Goal: Find specific page/section: Find specific page/section

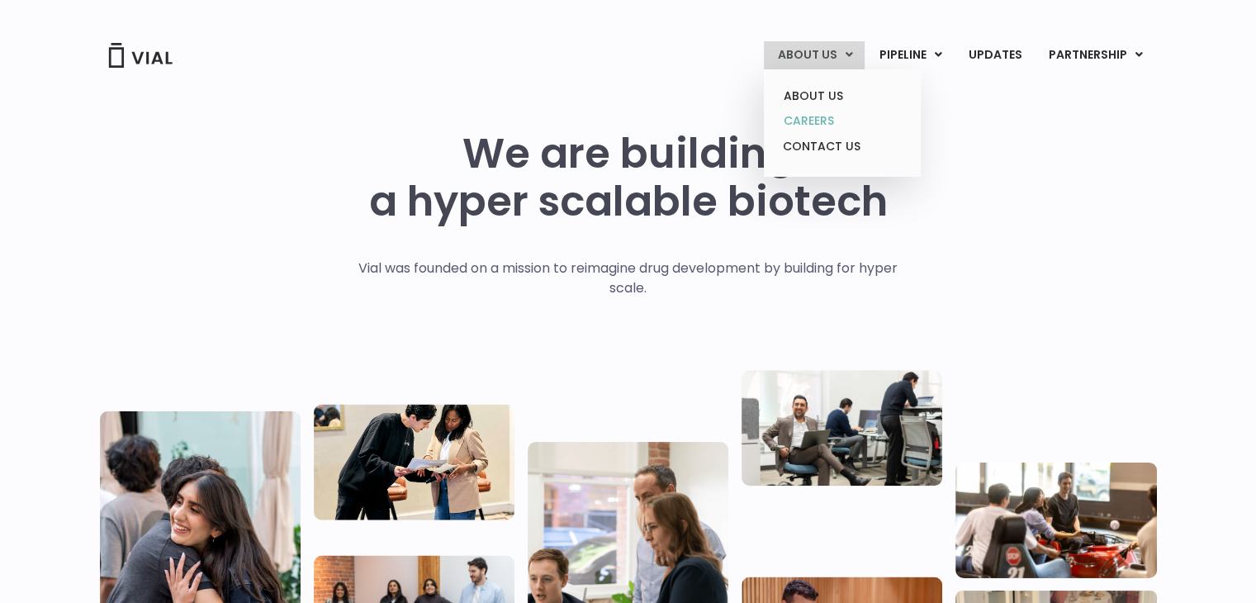
click at [835, 116] on link "CAREERS" at bounding box center [842, 121] width 145 height 26
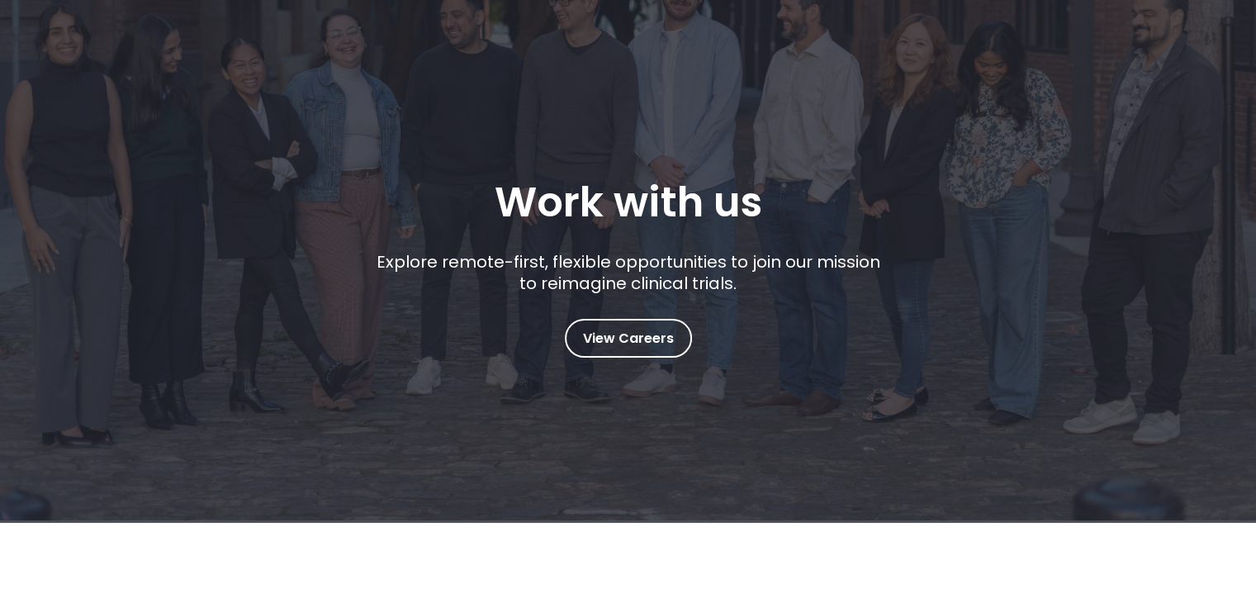
scroll to position [165, 0]
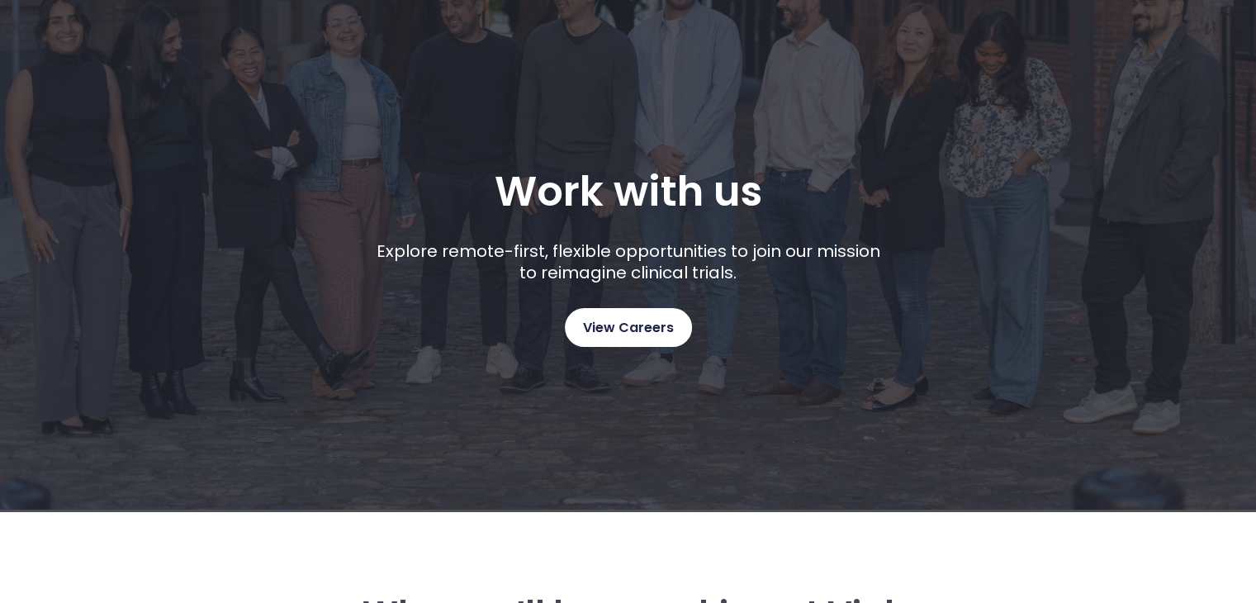
click at [634, 320] on span "View Careers" at bounding box center [628, 327] width 91 height 21
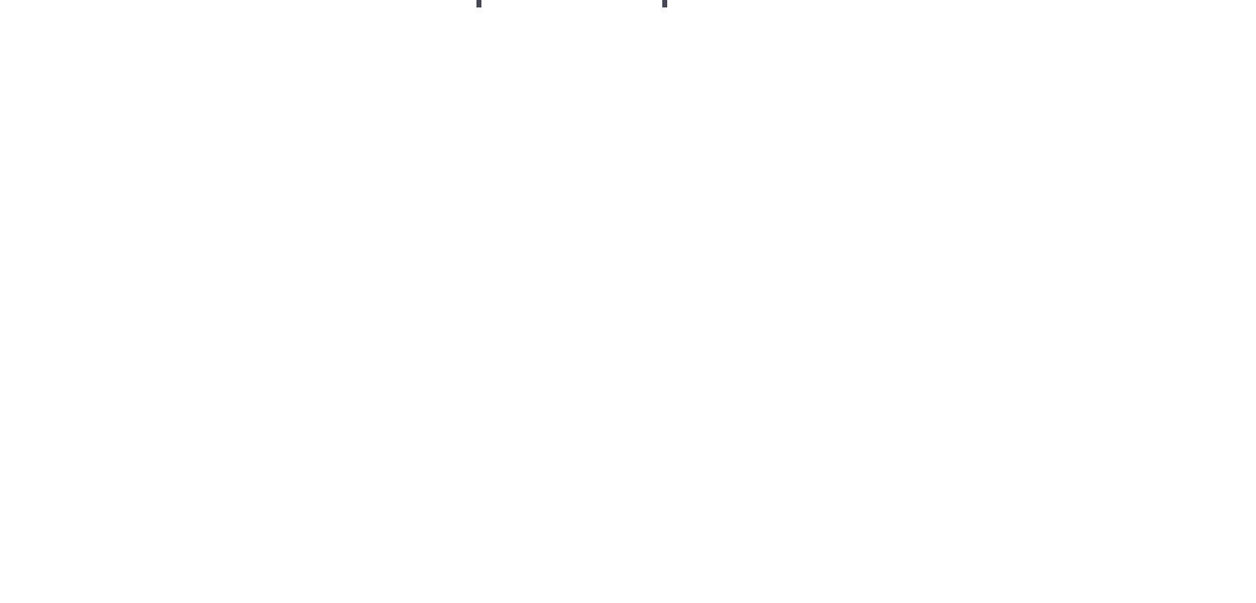
scroll to position [2450, 0]
